Goal: Check status

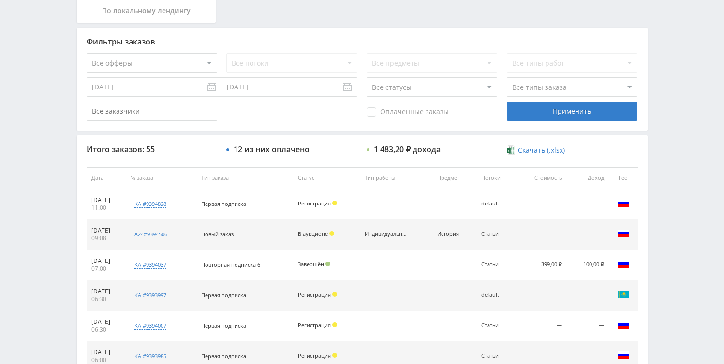
scroll to position [34, 0]
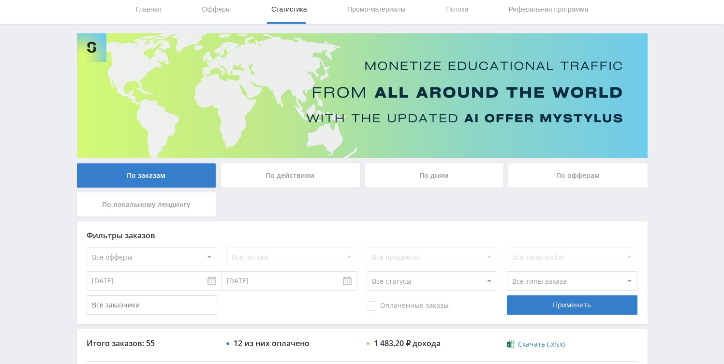
scroll to position [34, 0]
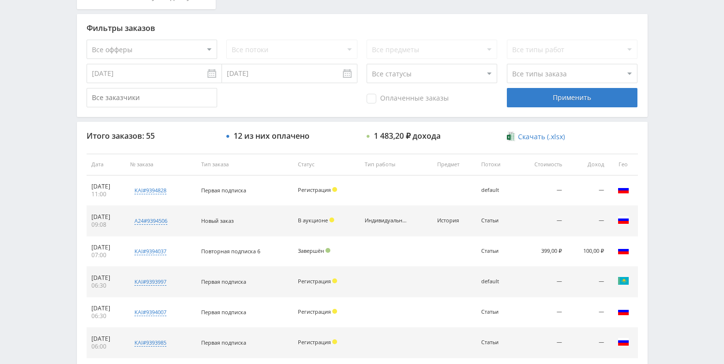
scroll to position [273, 0]
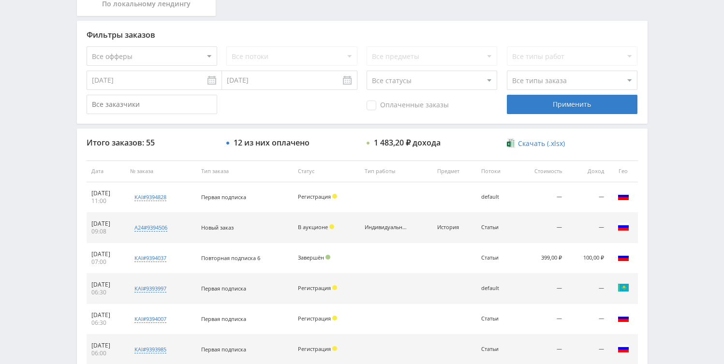
scroll to position [278, 0]
